Goal: Task Accomplishment & Management: Manage account settings

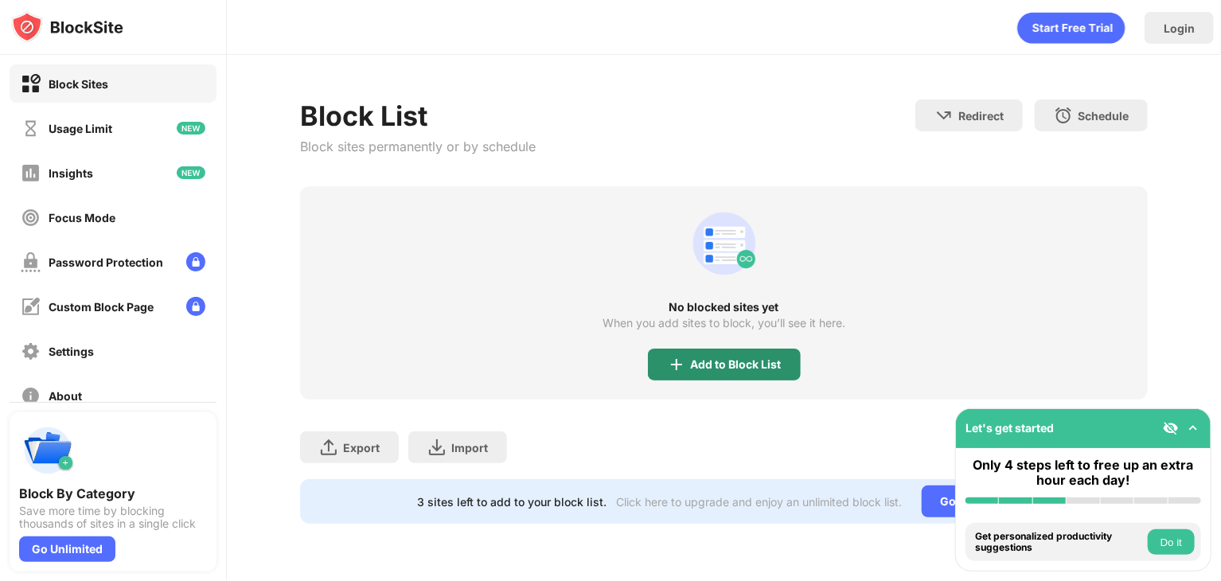
click at [738, 351] on div "Add to Block List" at bounding box center [724, 365] width 153 height 32
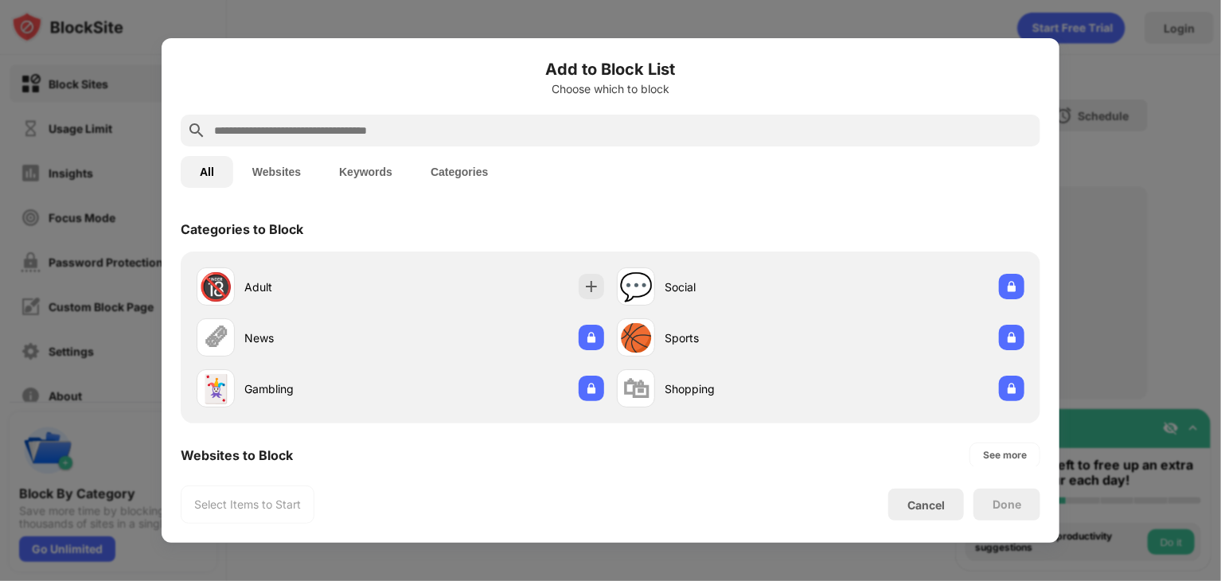
click at [524, 135] on input "text" at bounding box center [624, 130] width 822 height 19
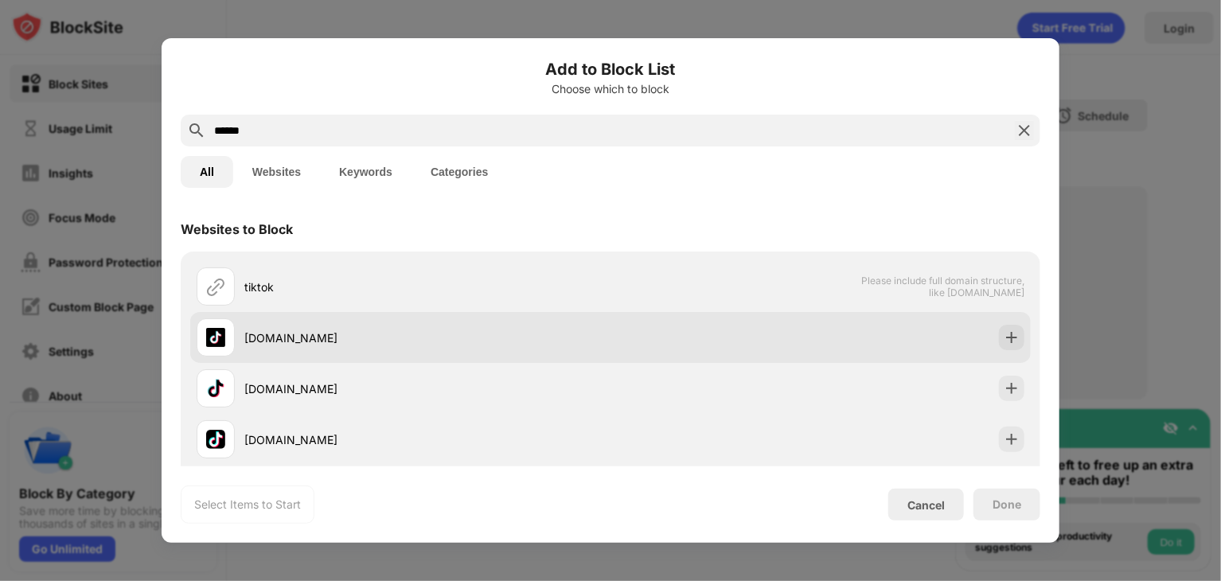
type input "******"
click at [560, 343] on div "[DOMAIN_NAME]" at bounding box center [427, 338] width 366 height 17
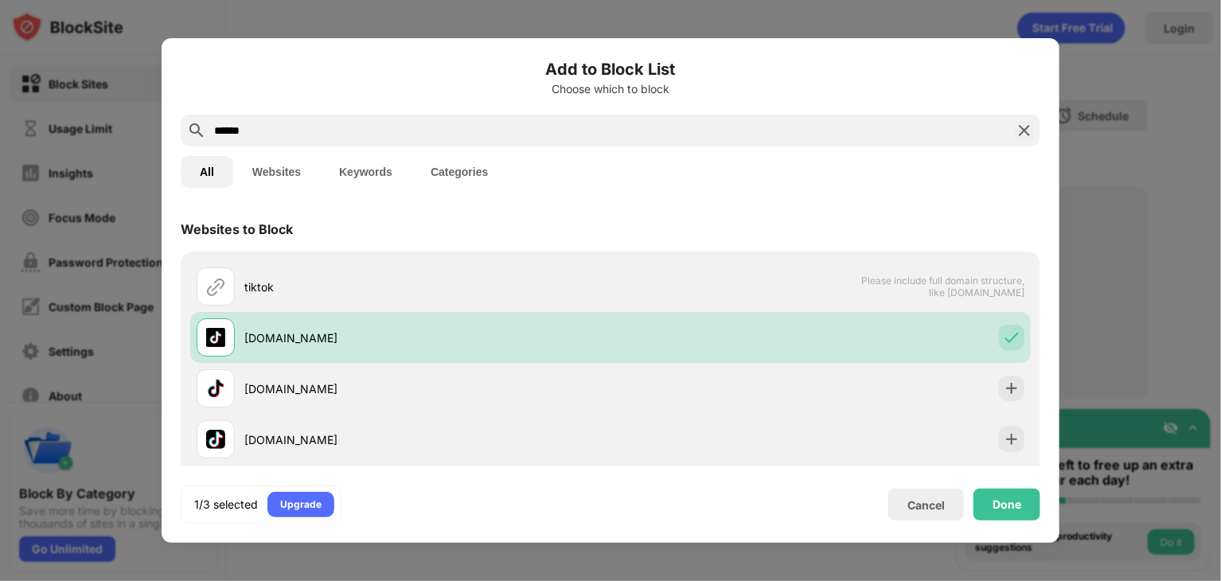
click at [1001, 515] on div "Done" at bounding box center [1007, 505] width 67 height 32
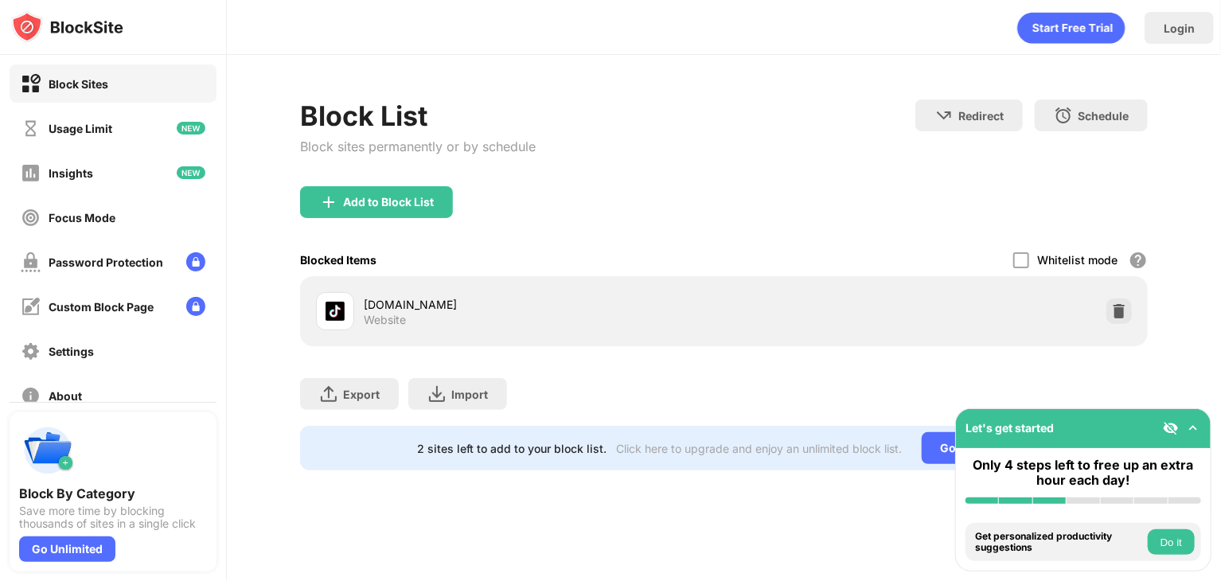
click at [1193, 432] on img at bounding box center [1193, 428] width 16 height 16
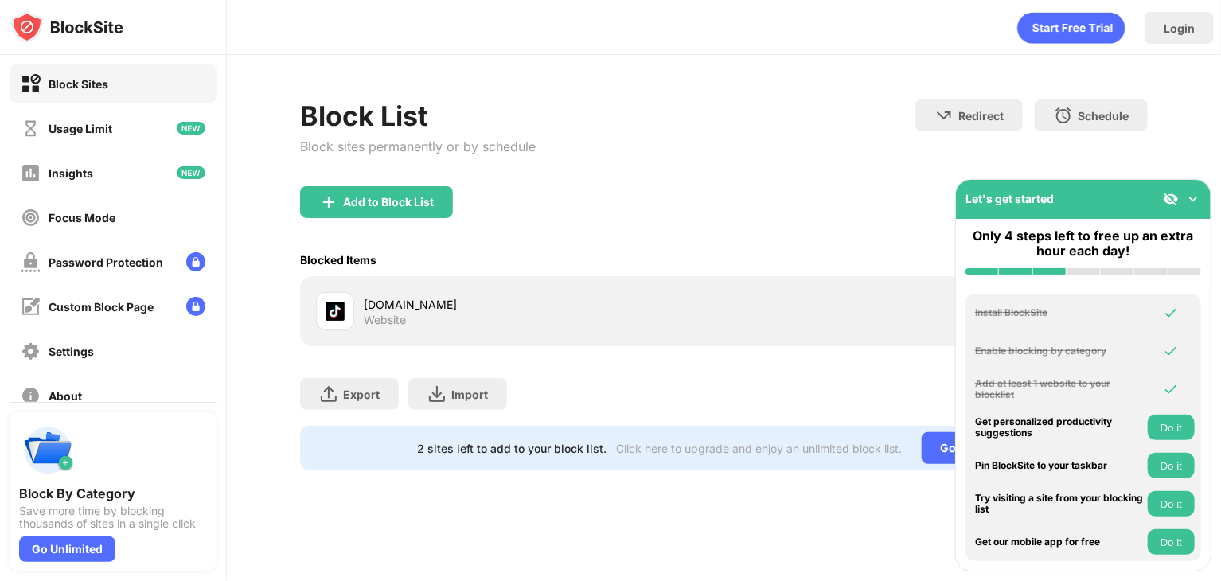
click at [1187, 209] on div "Let's get started" at bounding box center [1083, 199] width 255 height 39
click at [1189, 205] on img at bounding box center [1193, 199] width 16 height 16
